Goal: Task Accomplishment & Management: Use online tool/utility

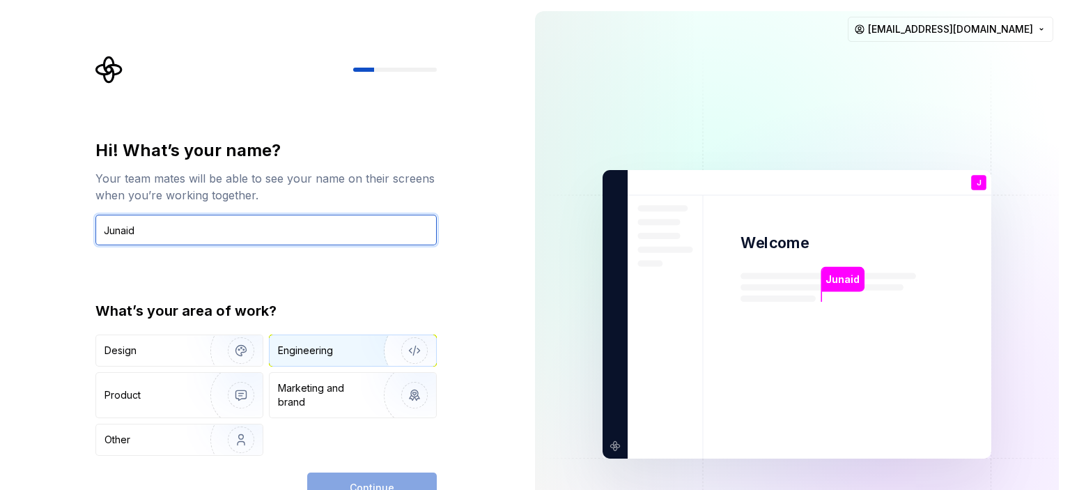
type input "Junaid"
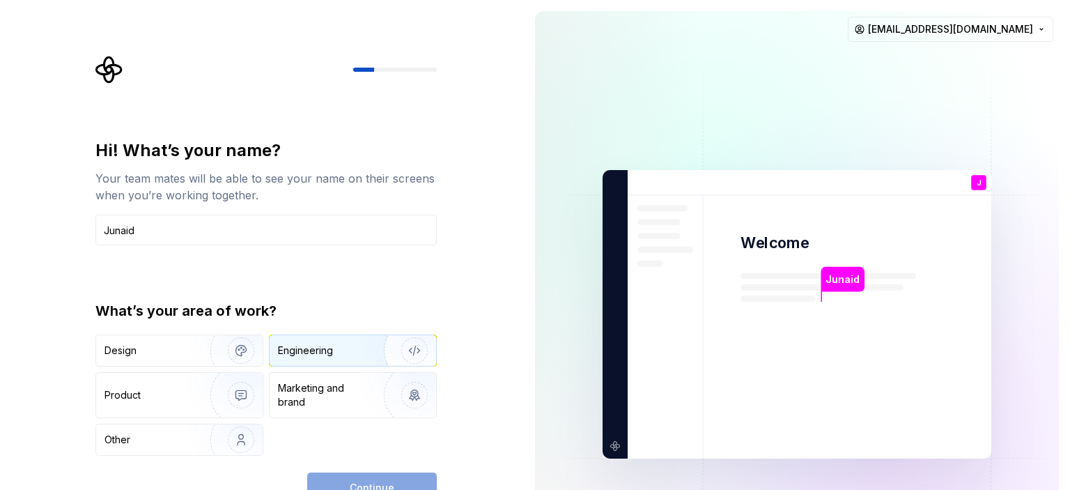
click at [330, 356] on div "Engineering" at bounding box center [305, 351] width 55 height 14
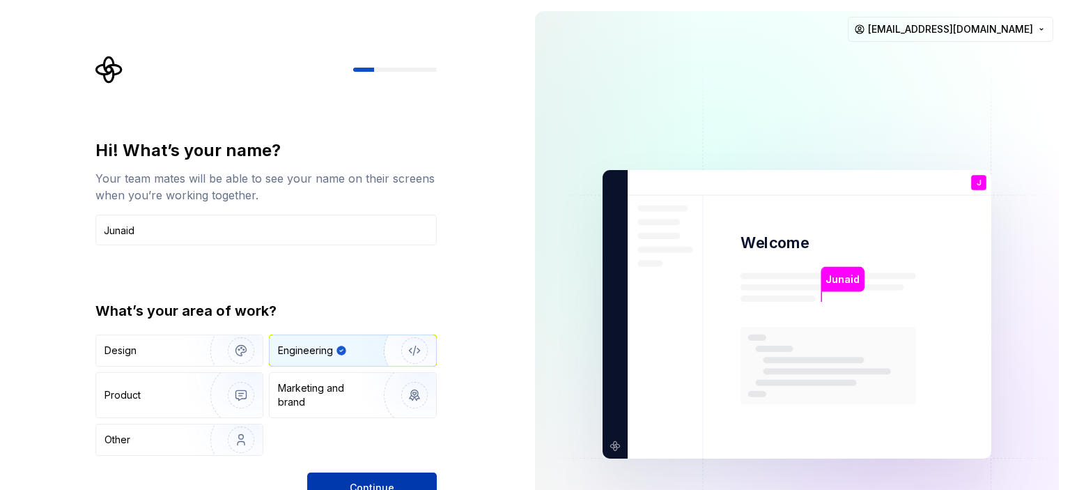
click at [364, 472] on button "Continue" at bounding box center [372, 487] width 130 height 31
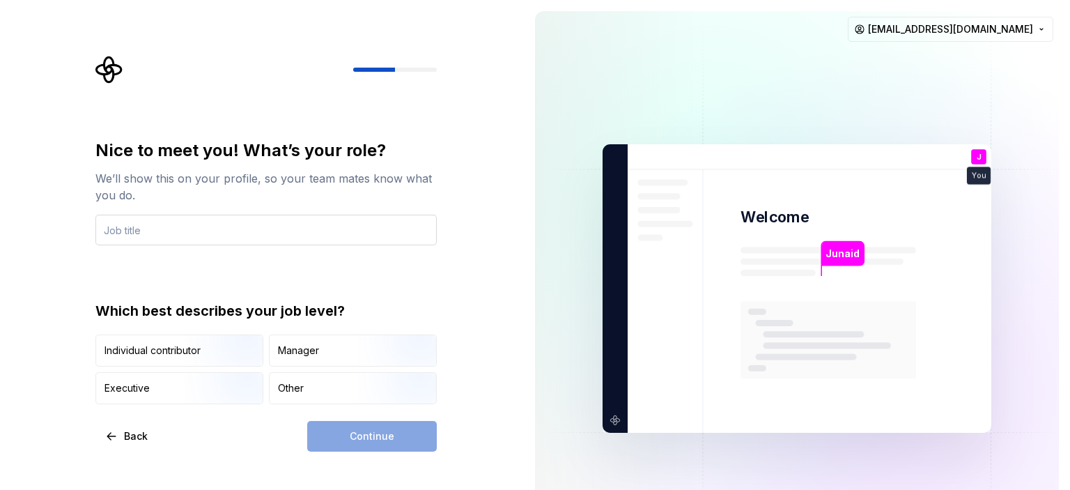
type input "s"
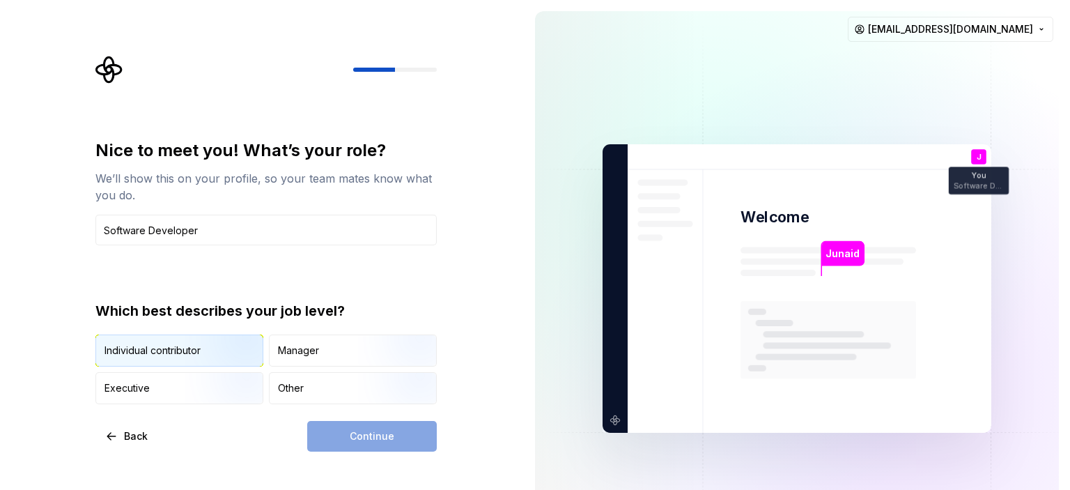
type input "Software Developer"
click at [227, 360] on img "button" at bounding box center [229, 367] width 89 height 93
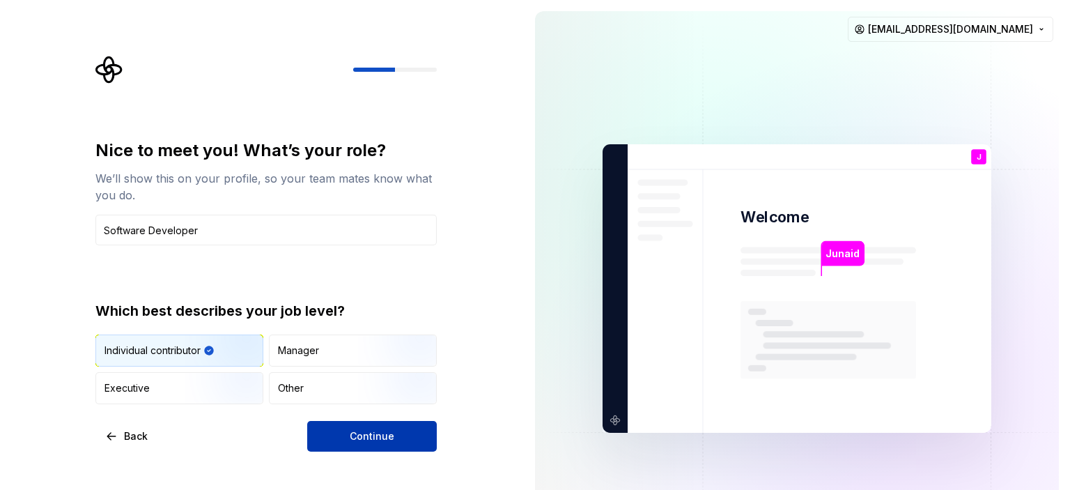
click at [335, 434] on button "Continue" at bounding box center [372, 436] width 130 height 31
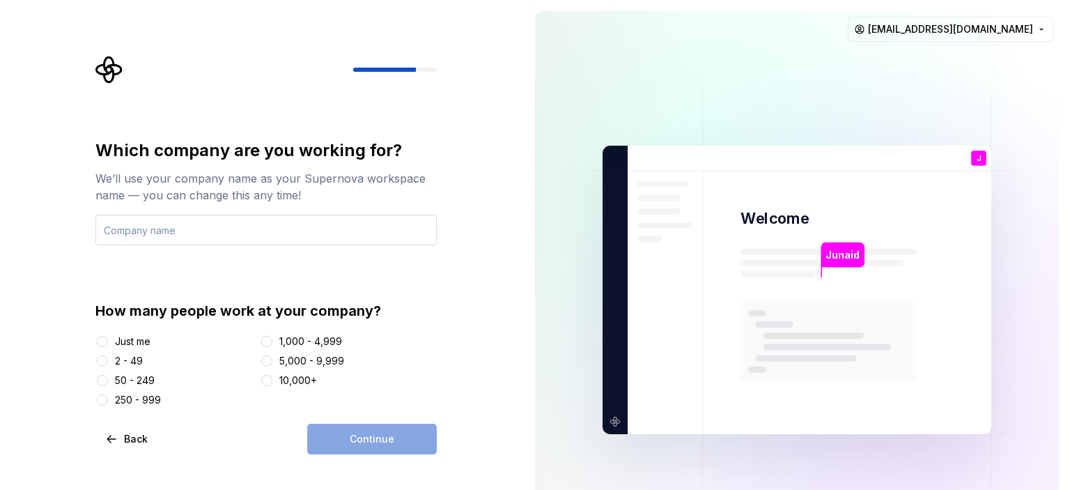
click at [220, 228] on input "text" at bounding box center [265, 230] width 341 height 31
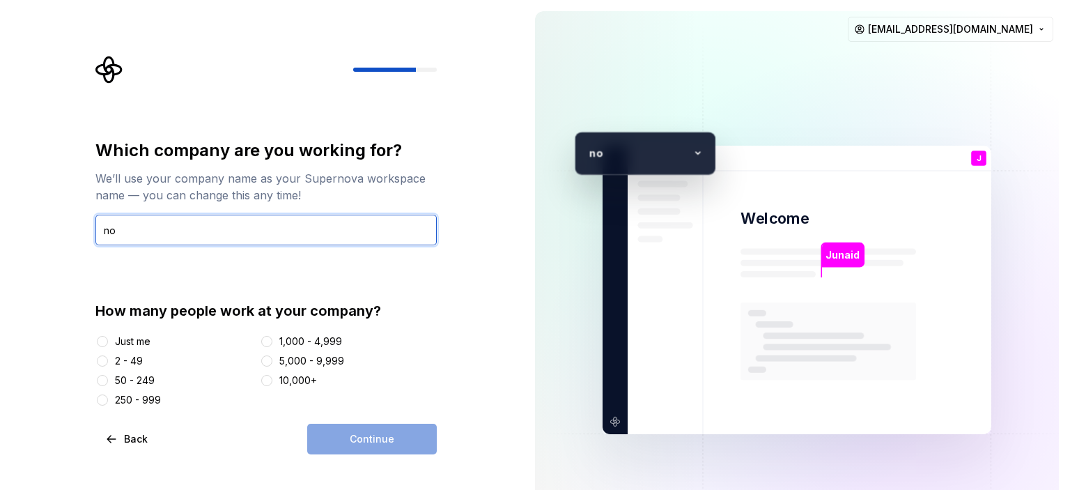
type input "n"
type input "cocomo"
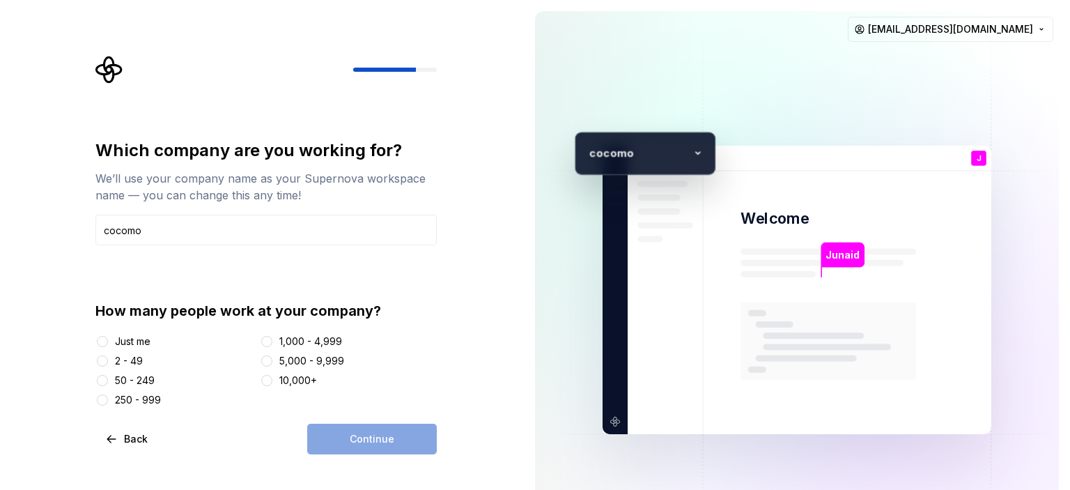
click at [140, 381] on div "50 - 249" at bounding box center [135, 381] width 40 height 14
click at [108, 381] on button "50 - 249" at bounding box center [102, 380] width 11 height 11
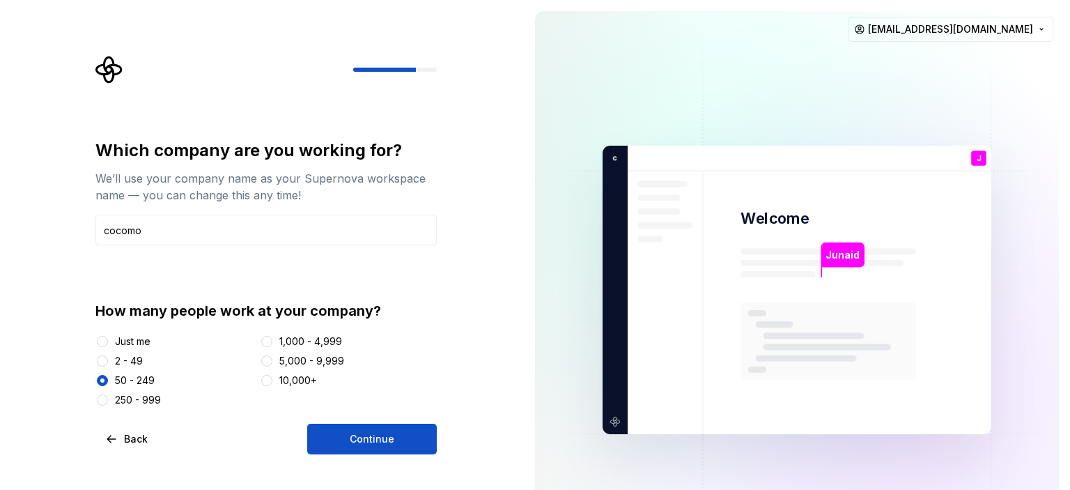
click at [131, 356] on div "2 - 49" at bounding box center [129, 361] width 28 height 14
click at [108, 356] on button "2 - 49" at bounding box center [102, 360] width 11 height 11
click at [337, 433] on button "Continue" at bounding box center [372, 439] width 130 height 31
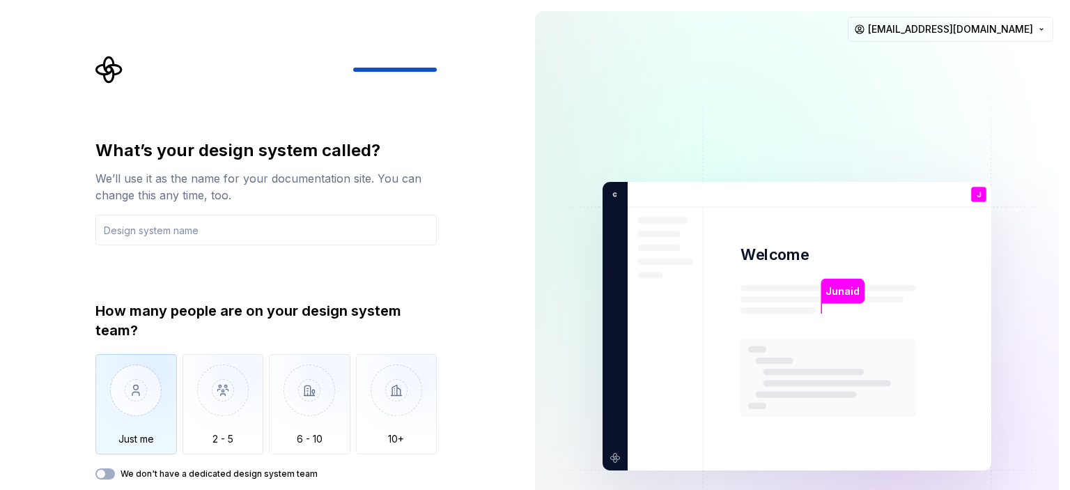
click at [140, 394] on img "button" at bounding box center [136, 400] width 82 height 93
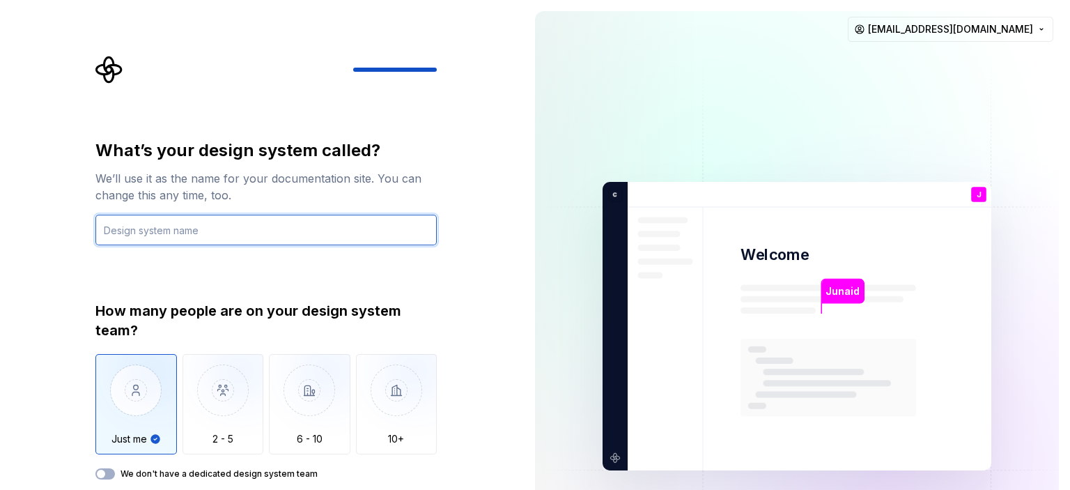
click at [215, 226] on input "text" at bounding box center [265, 230] width 341 height 31
type input "best"
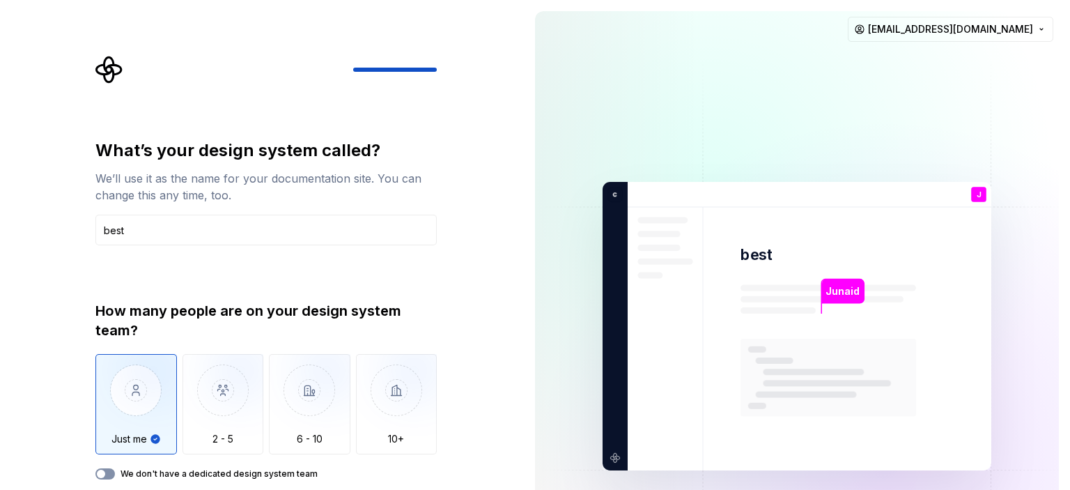
click at [109, 470] on button "We don't have a dedicated design system team" at bounding box center [105, 473] width 20 height 11
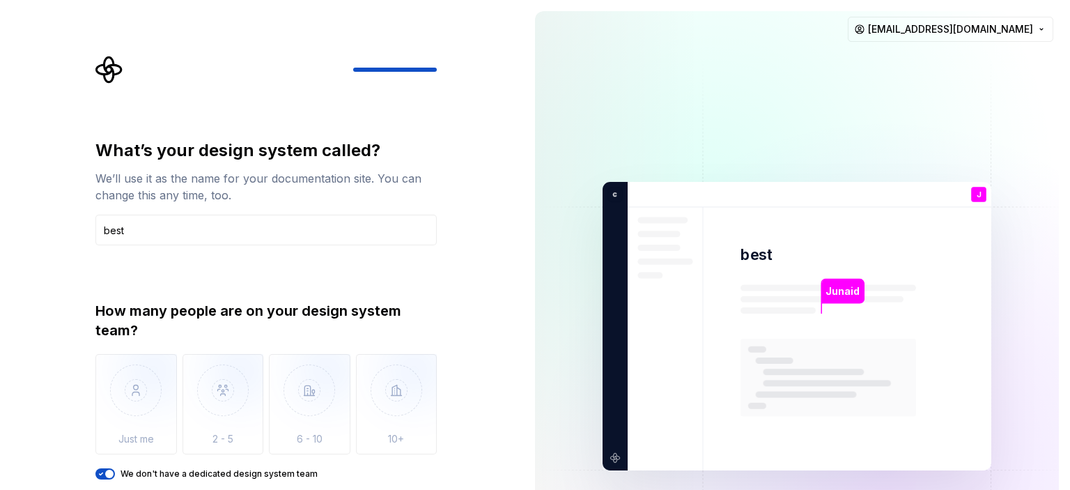
click at [109, 470] on span "button" at bounding box center [109, 474] width 8 height 8
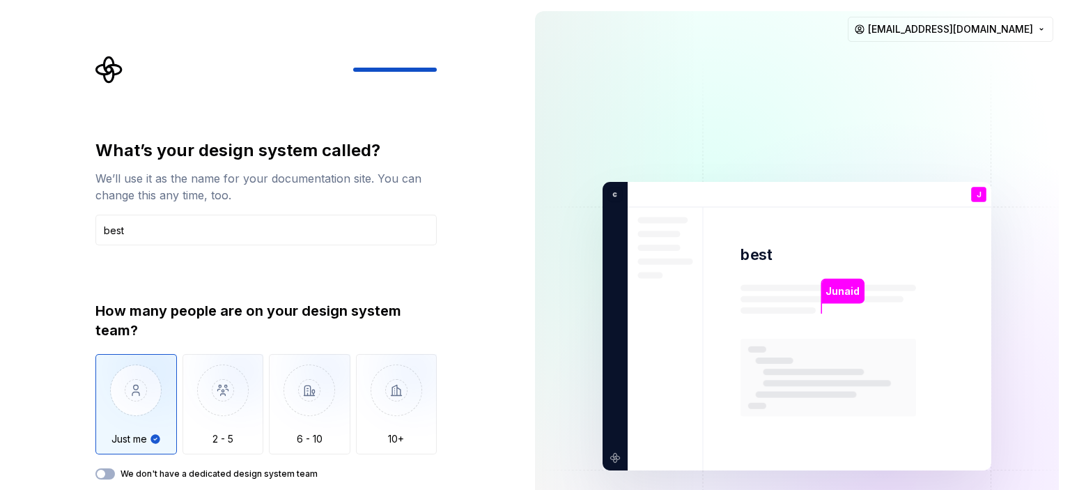
type button "on"
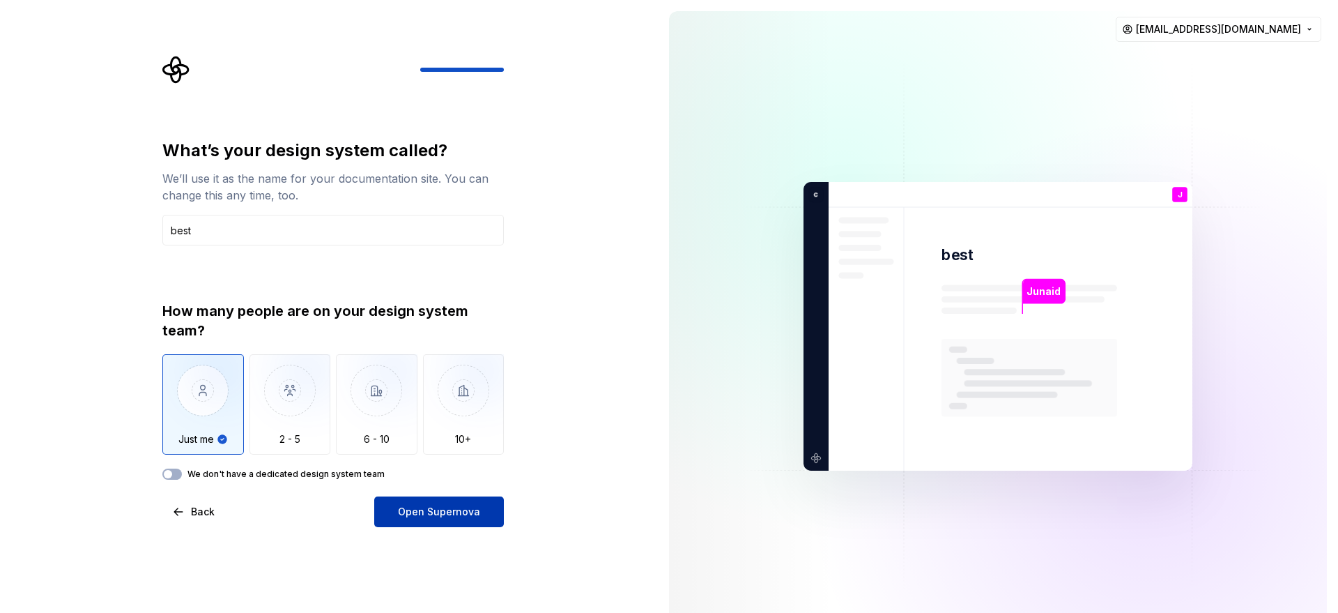
click at [463, 489] on span "Open Supernova" at bounding box center [439, 512] width 82 height 14
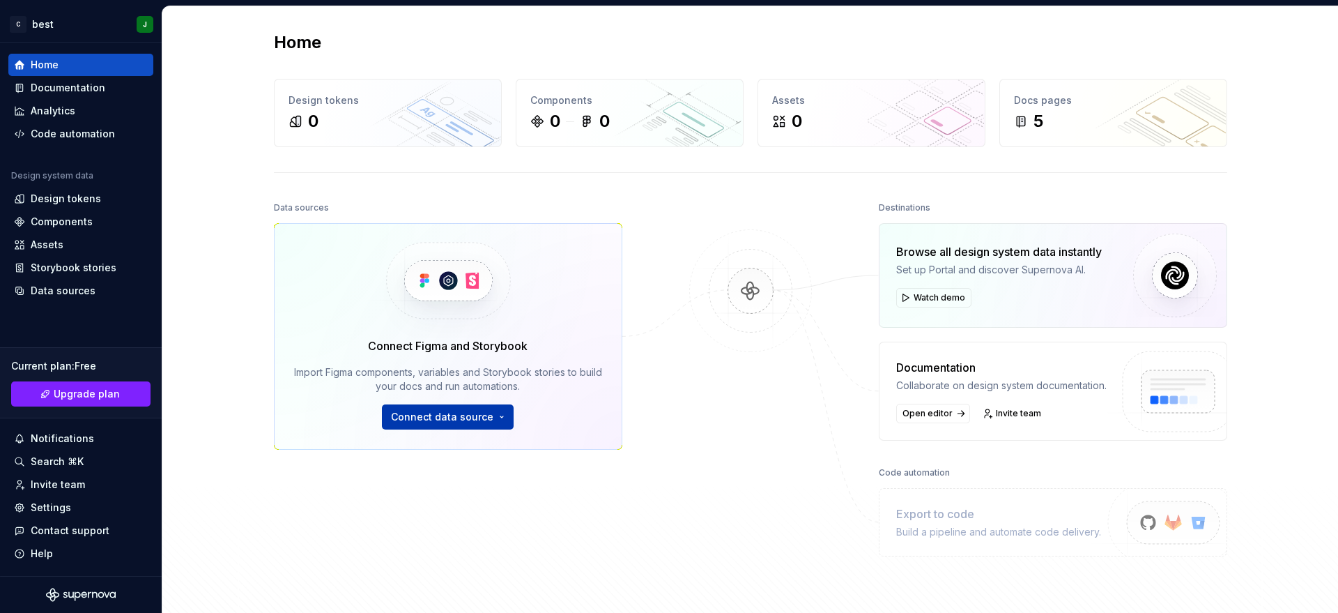
click at [455, 412] on span "Connect data source" at bounding box center [442, 417] width 102 height 14
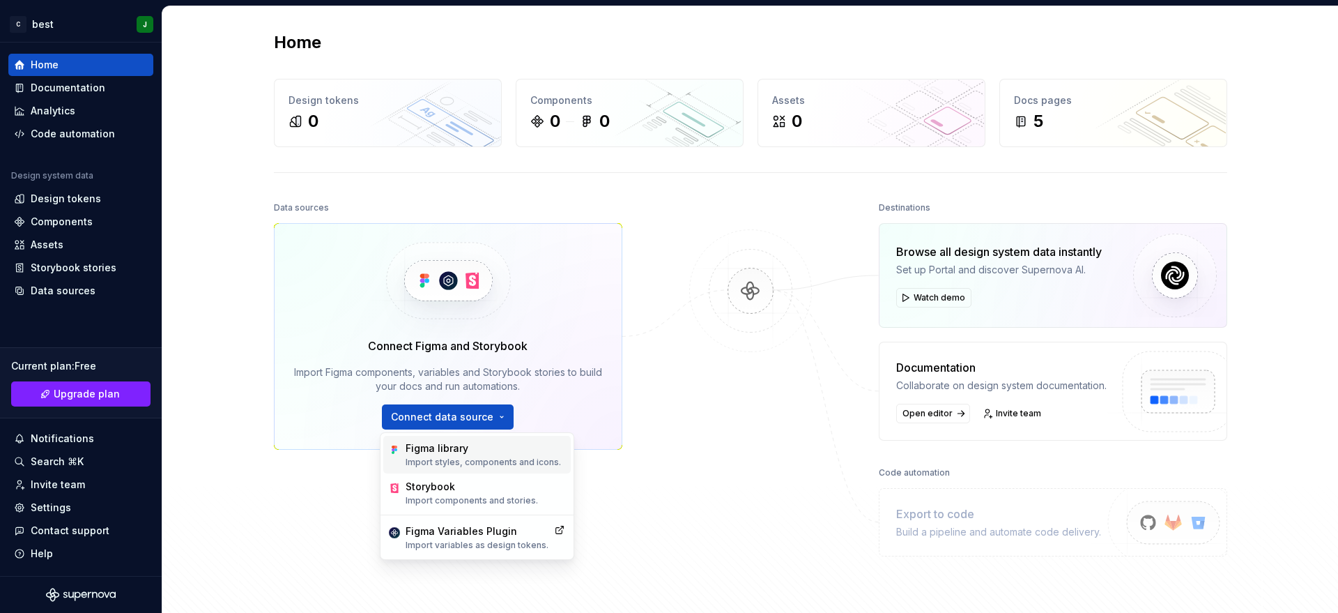
click at [463, 451] on div "Figma library" at bounding box center [483, 448] width 155 height 14
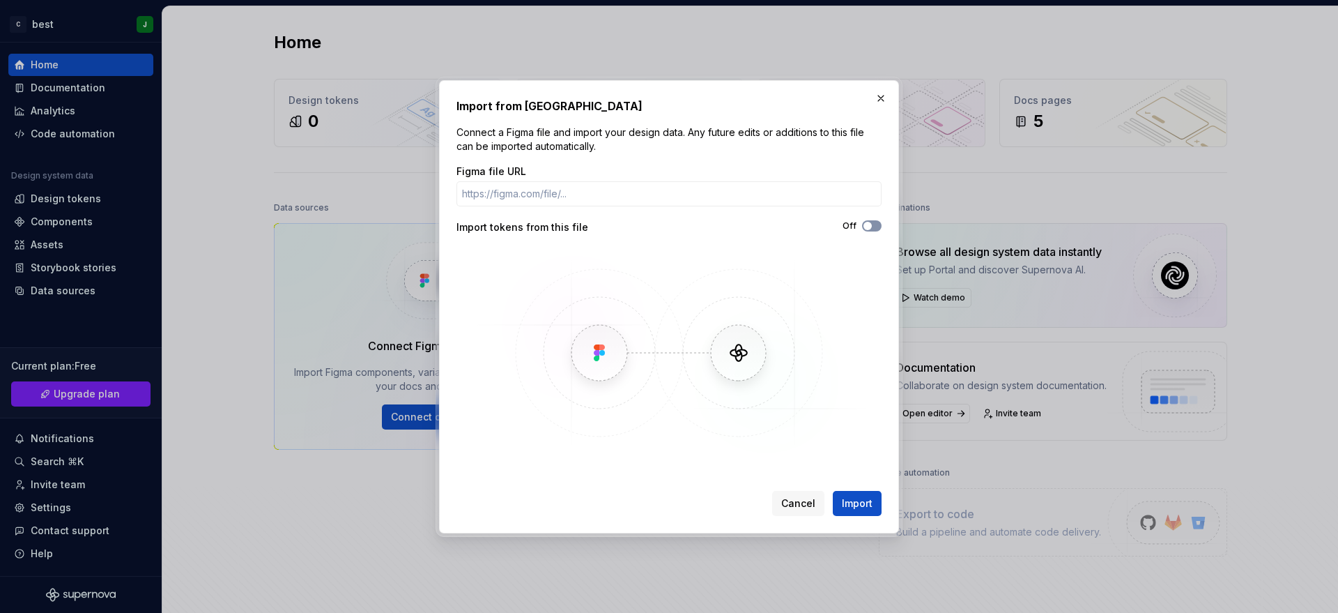
click at [863, 225] on icon "button" at bounding box center [867, 226] width 11 height 8
click at [558, 197] on input "Figma file URL" at bounding box center [668, 193] width 425 height 25
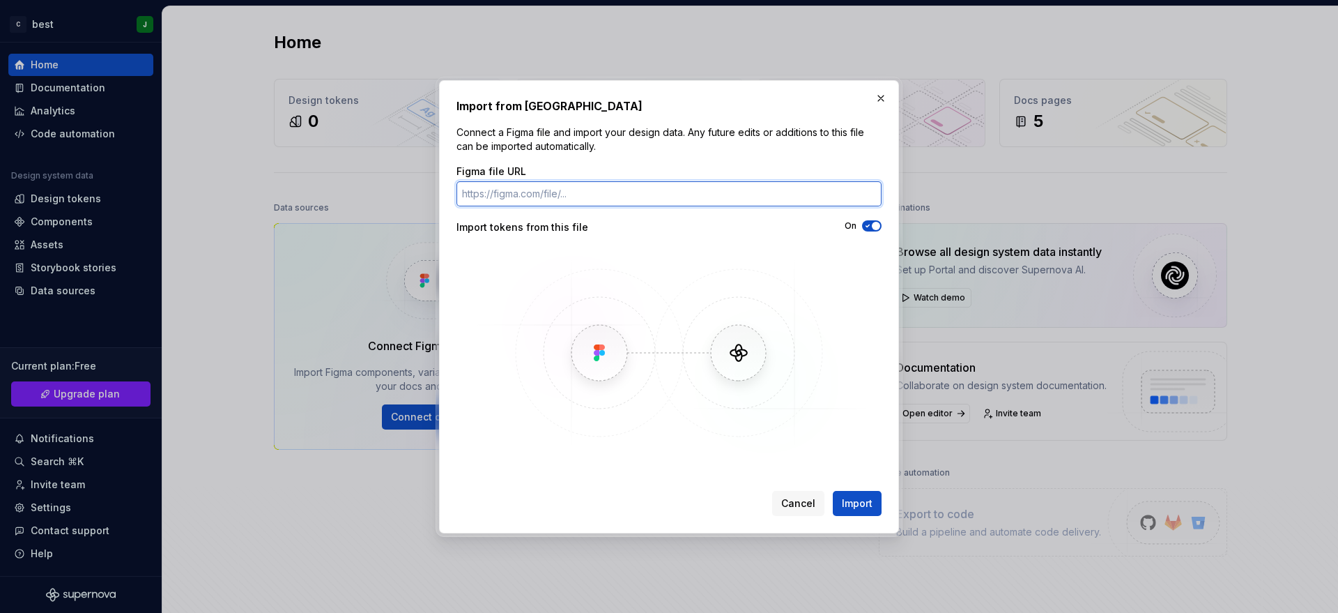
click at [544, 194] on input "Figma file URL" at bounding box center [668, 193] width 425 height 25
paste input "[URL][DOMAIN_NAME]"
type input "[URL][DOMAIN_NAME]"
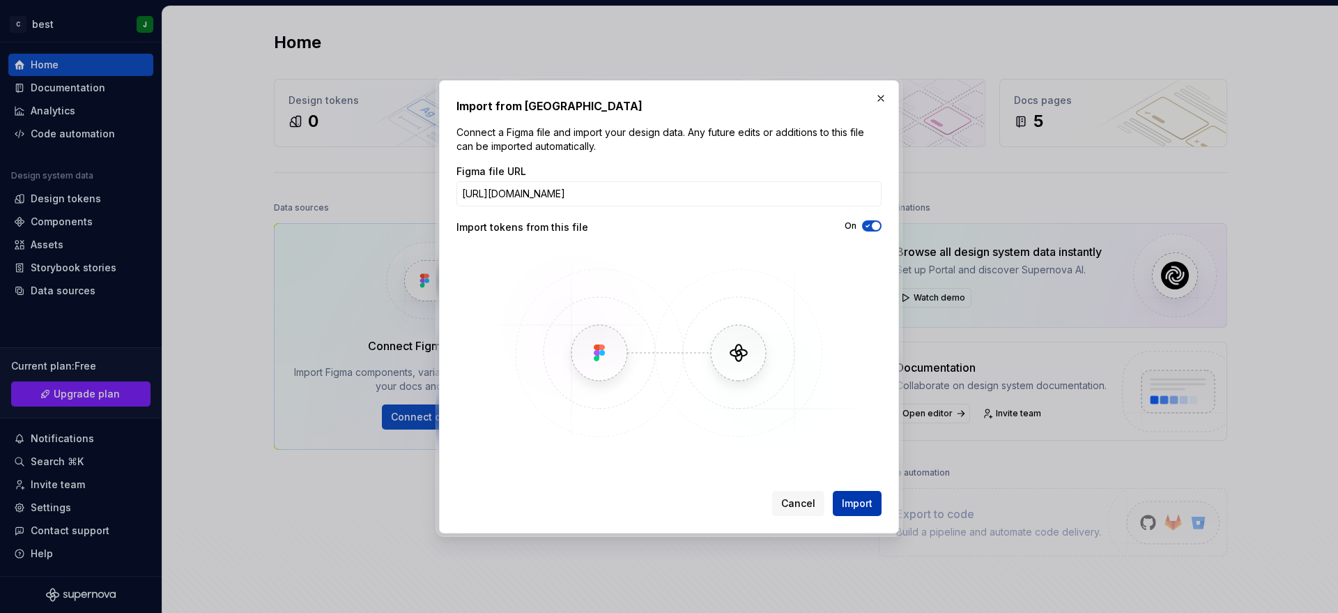
scroll to position [0, 0]
click at [865, 489] on span "Import" at bounding box center [857, 503] width 31 height 14
